Goal: Navigation & Orientation: Go to known website

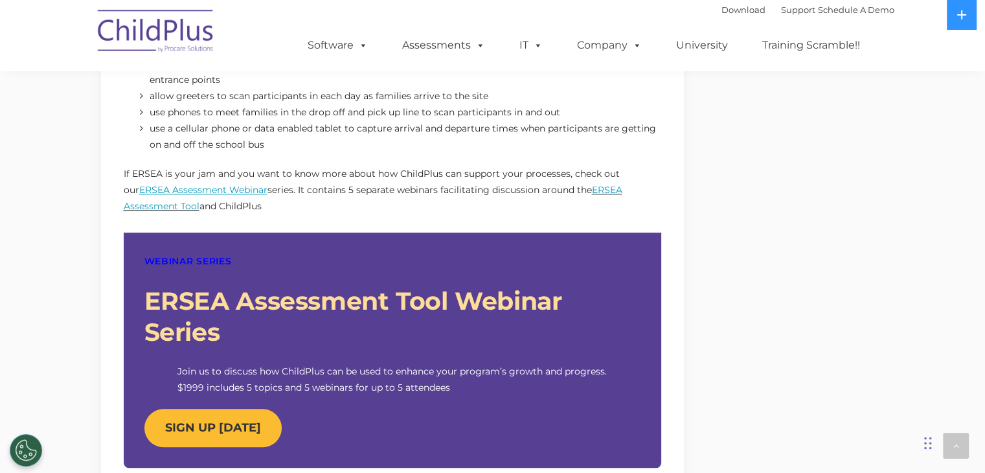
scroll to position [838, 0]
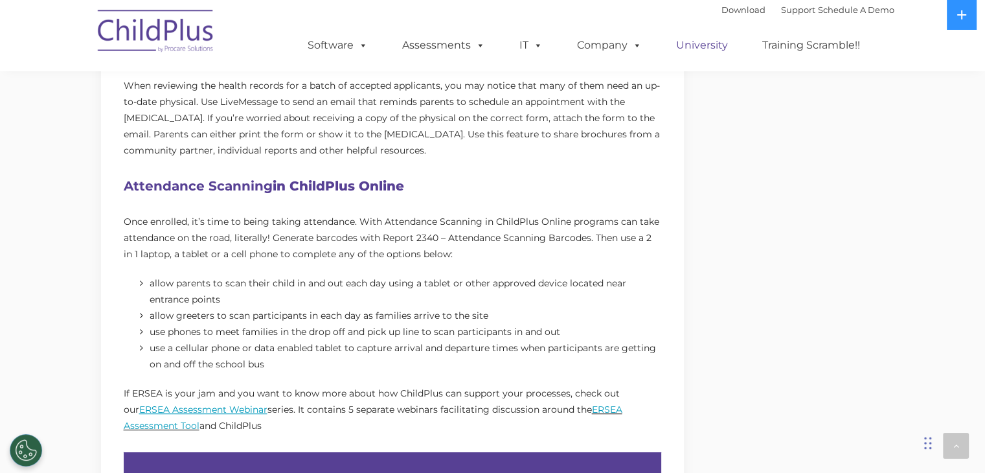
click at [700, 57] on link "University" at bounding box center [702, 45] width 78 height 26
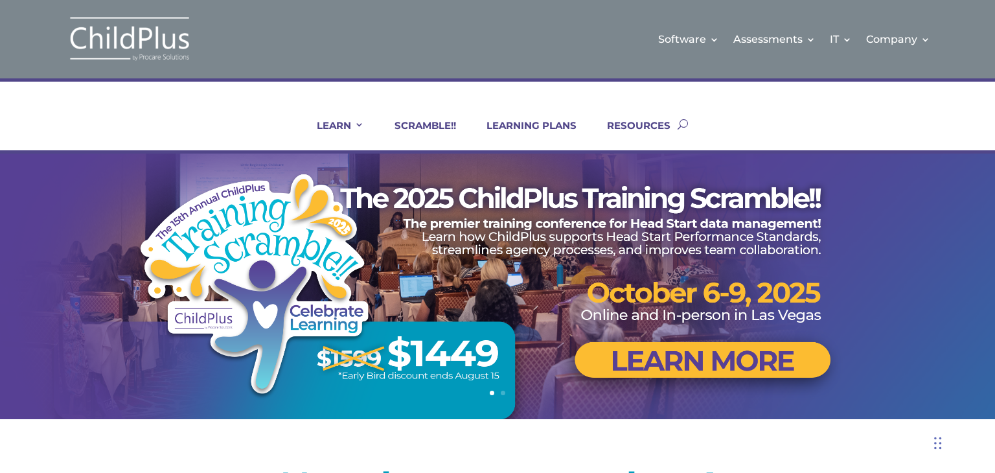
drag, startPoint x: 706, startPoint y: 175, endPoint x: 671, endPoint y: 447, distance: 274.2
